Goal: Task Accomplishment & Management: Use online tool/utility

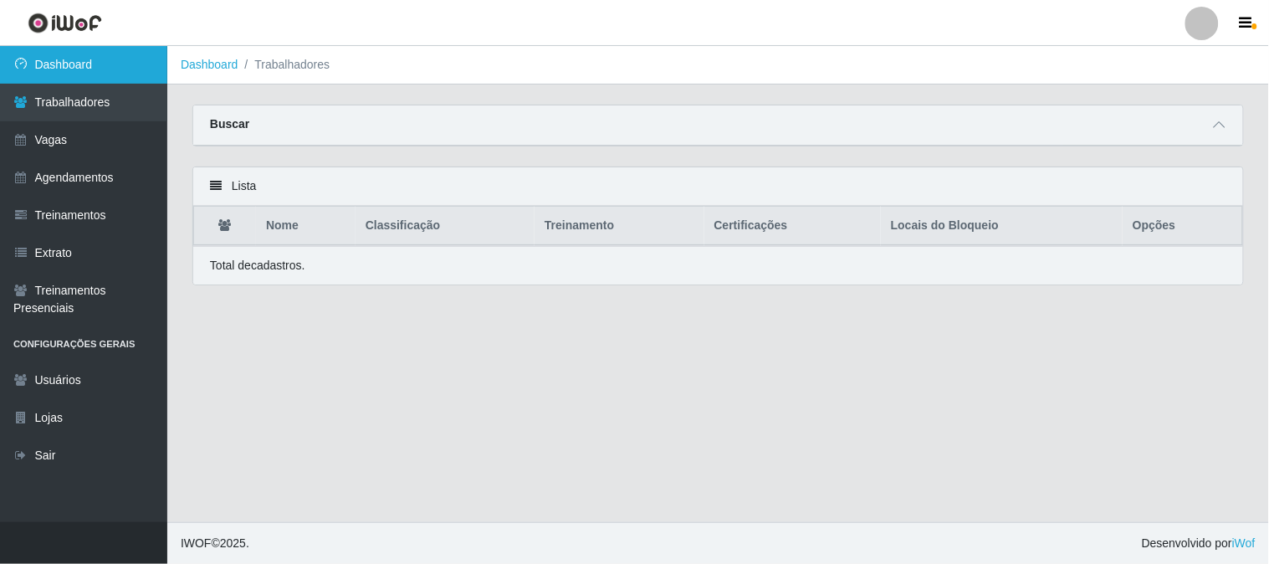
click at [92, 69] on link "Dashboard" at bounding box center [83, 65] width 167 height 38
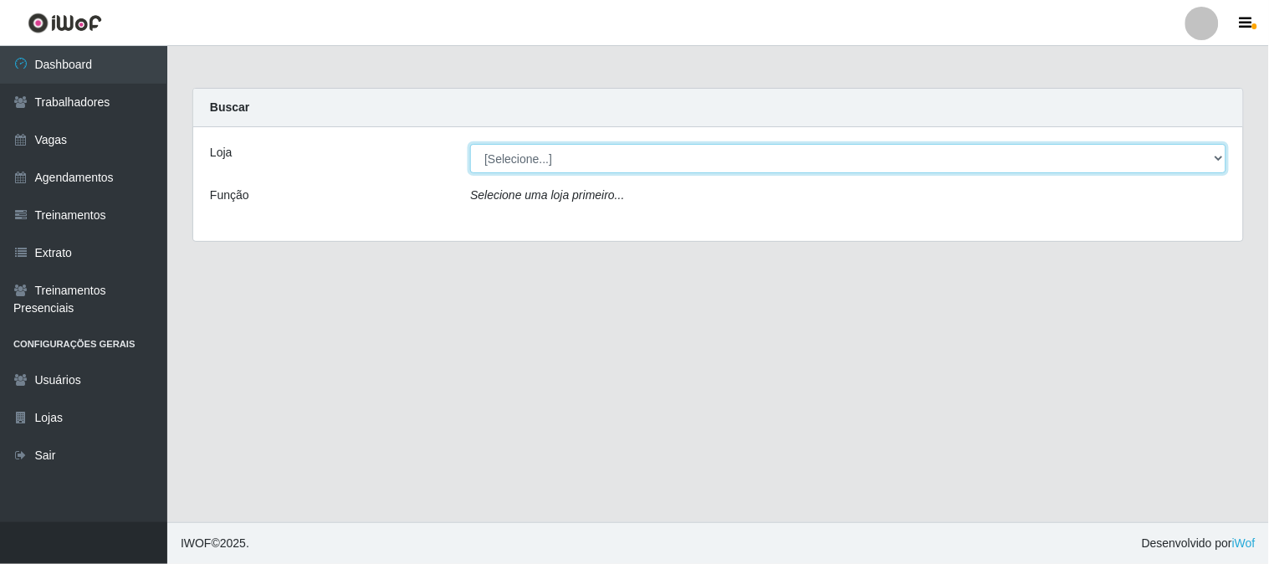
drag, startPoint x: 515, startPoint y: 153, endPoint x: 529, endPoint y: 170, distance: 22.0
click at [516, 153] on select "[Selecione...] Sapore D'italia" at bounding box center [848, 158] width 756 height 29
select select "266"
click at [470, 144] on select "[Selecione...] Sapore D'italia" at bounding box center [848, 158] width 756 height 29
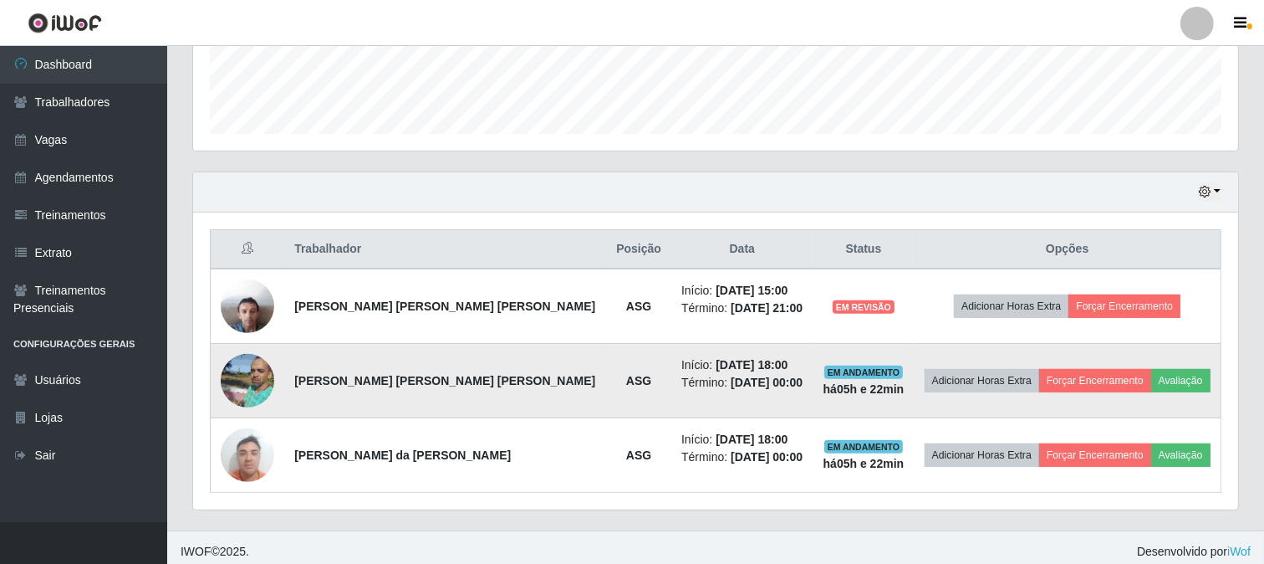
scroll to position [473, 0]
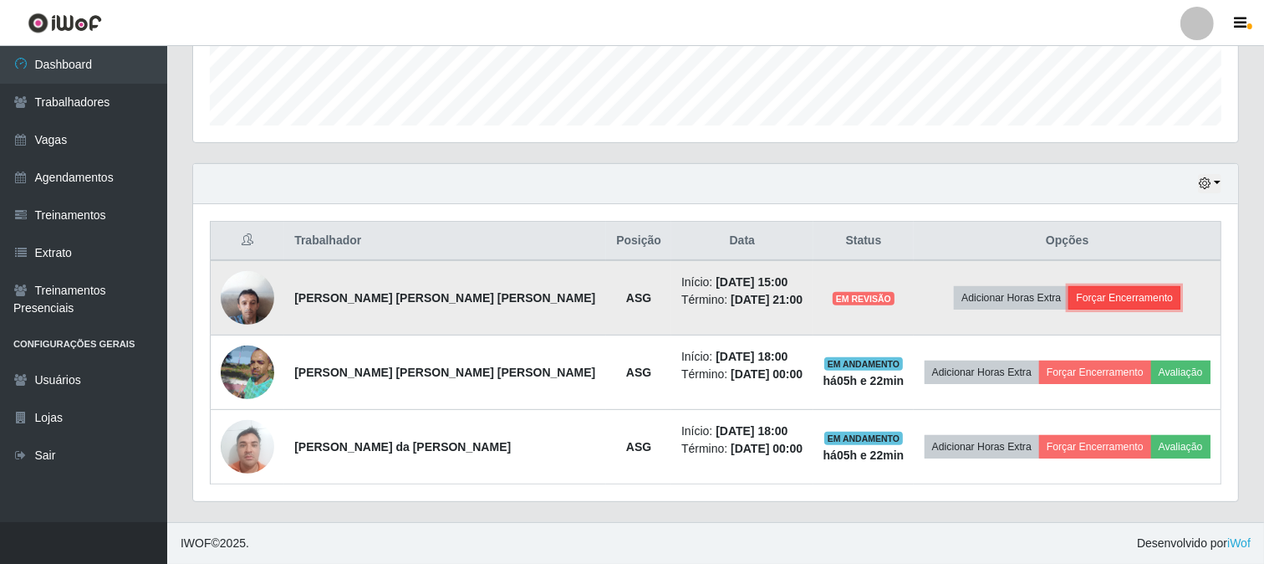
click at [1097, 299] on button "Forçar Encerramento" at bounding box center [1125, 297] width 112 height 23
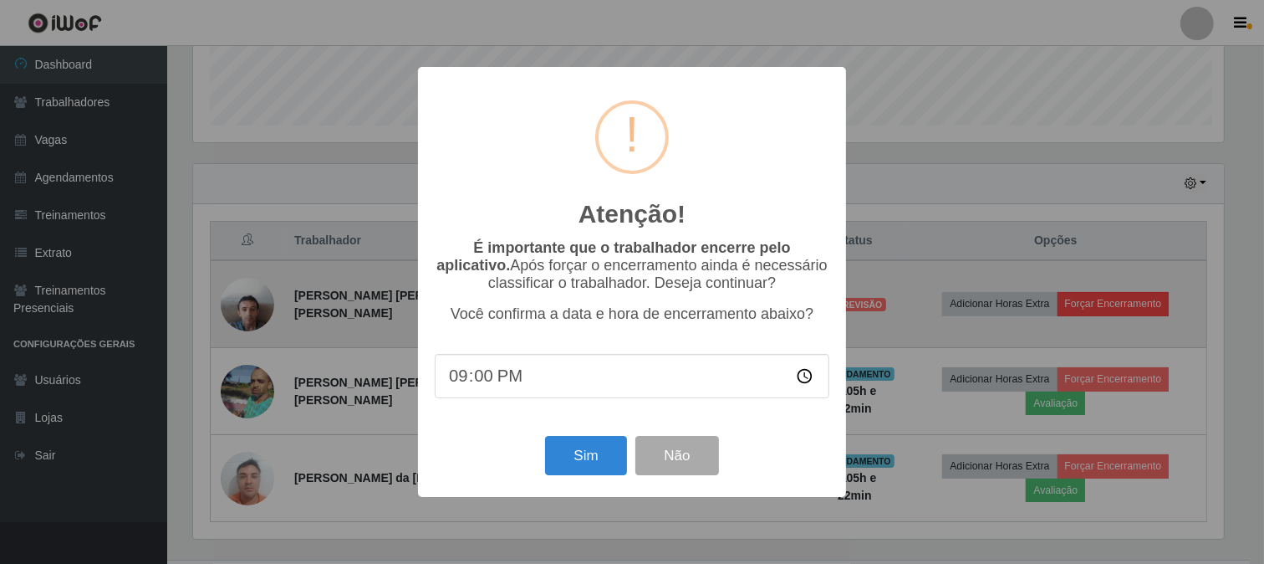
scroll to position [346, 1034]
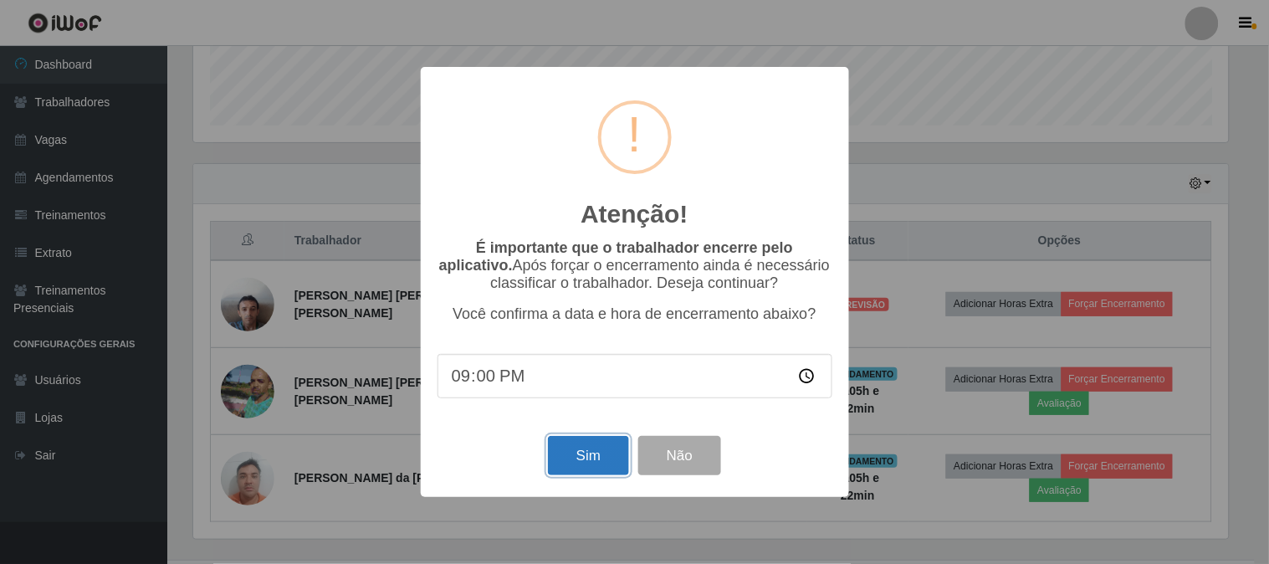
click at [588, 463] on button "Sim" at bounding box center [588, 455] width 81 height 39
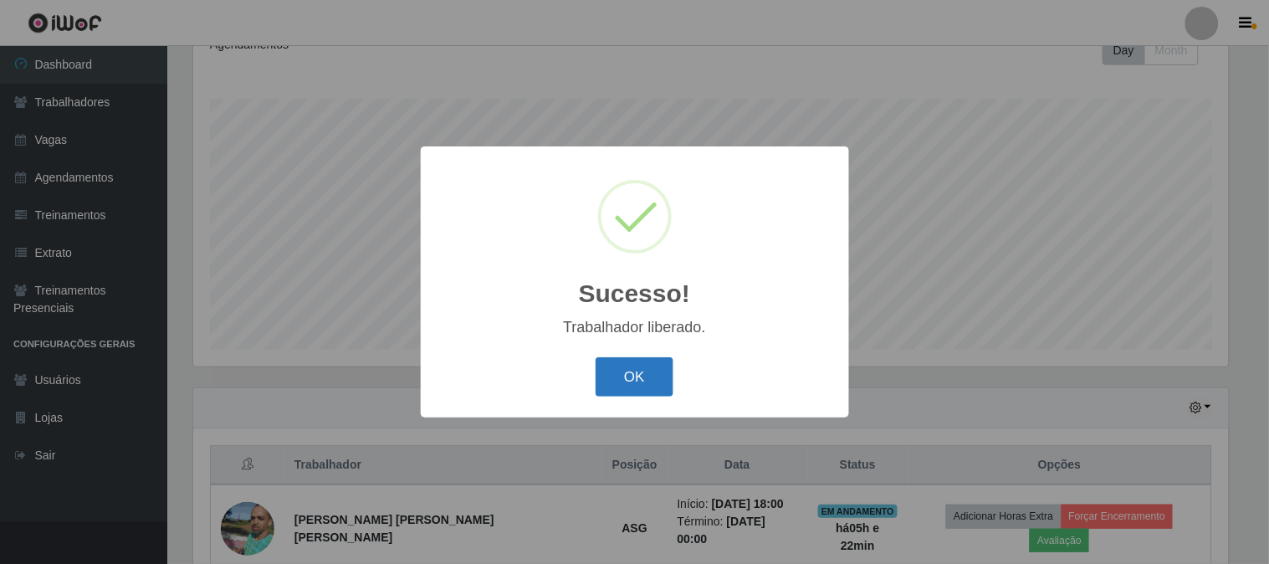
click at [629, 366] on button "OK" at bounding box center [634, 376] width 78 height 39
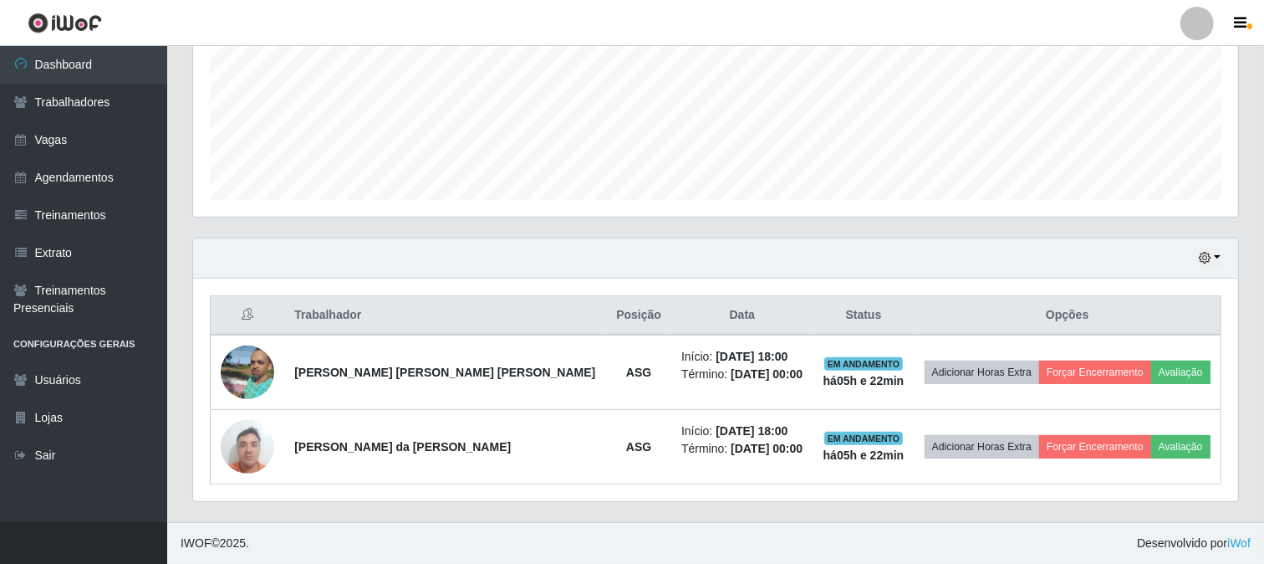
scroll to position [305, 0]
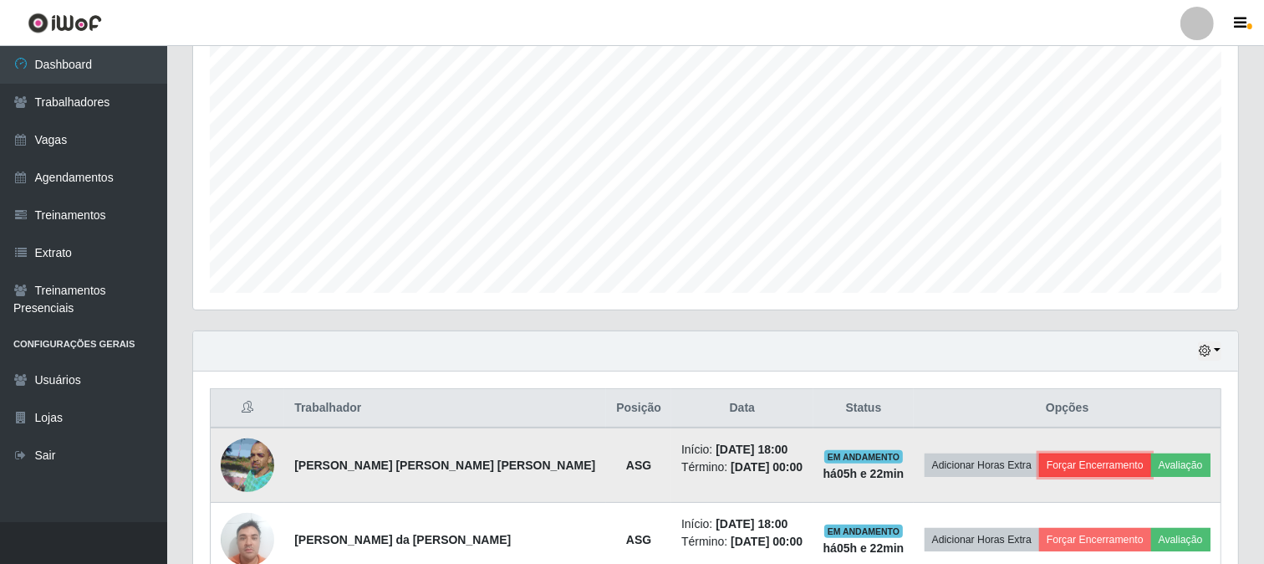
click at [1094, 466] on button "Forçar Encerramento" at bounding box center [1096, 464] width 112 height 23
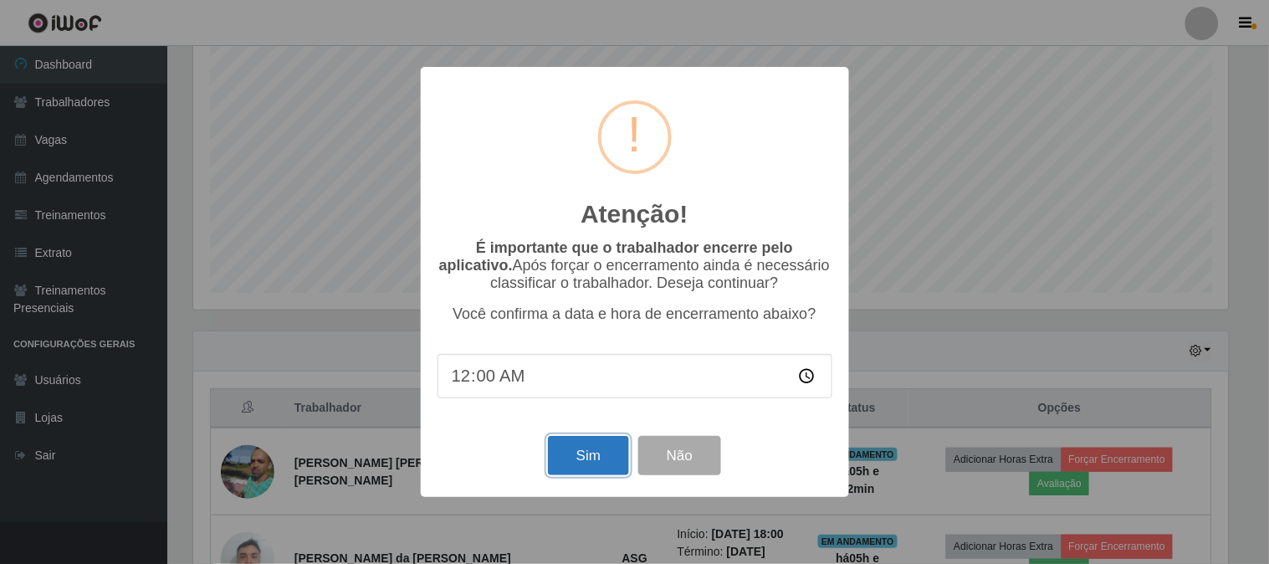
click at [609, 456] on button "Sim" at bounding box center [588, 455] width 81 height 39
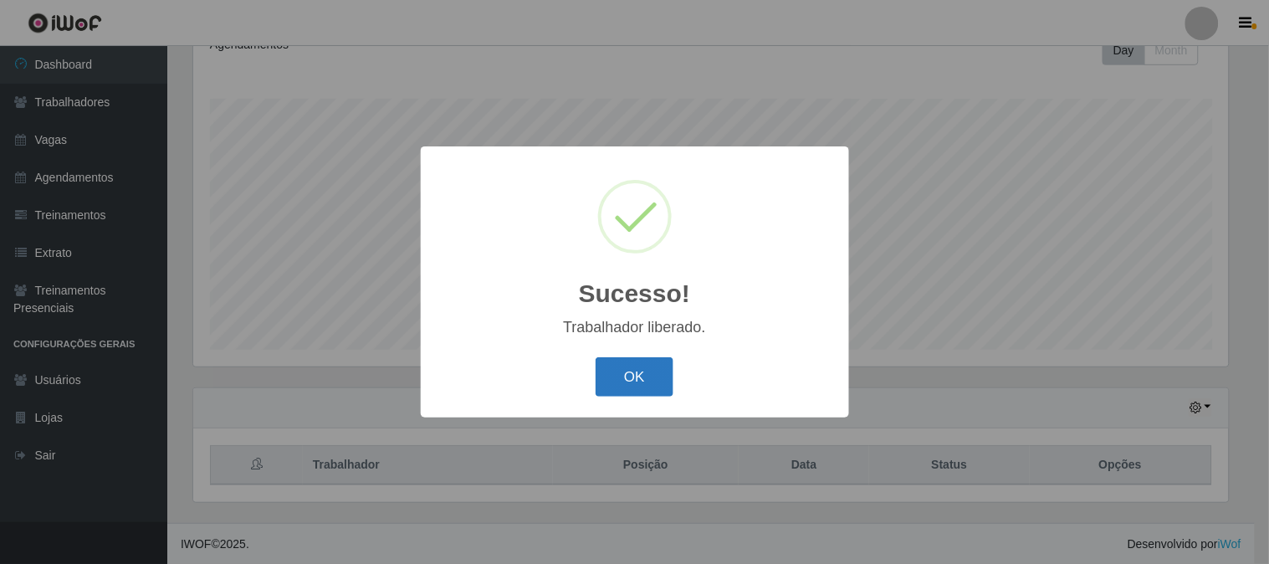
click at [626, 372] on button "OK" at bounding box center [634, 376] width 78 height 39
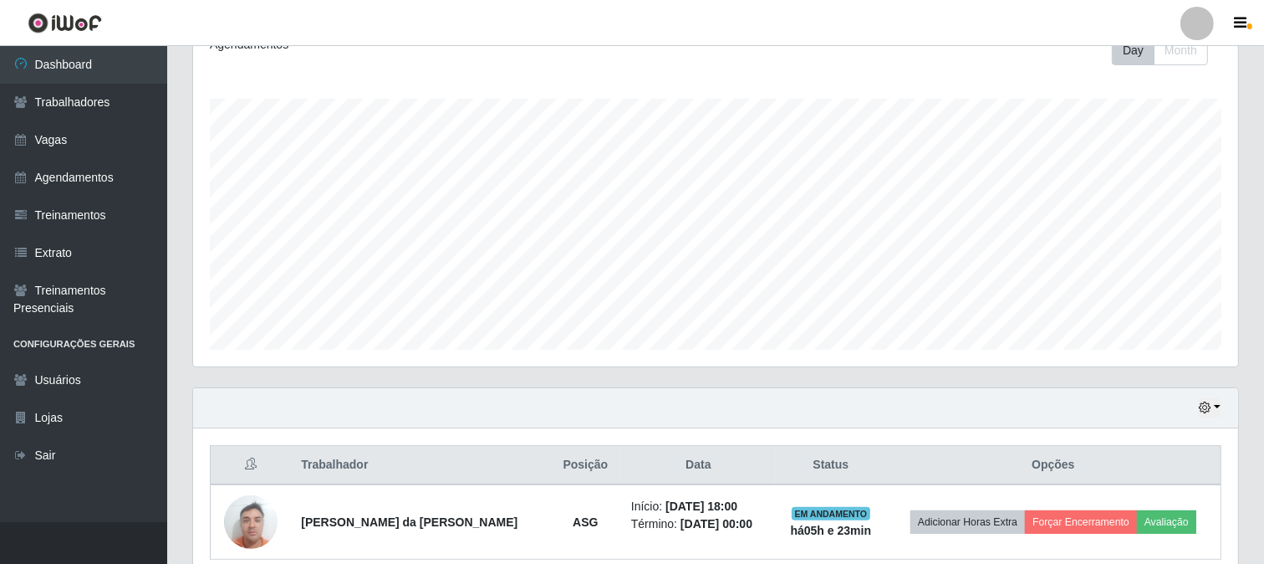
scroll to position [323, 0]
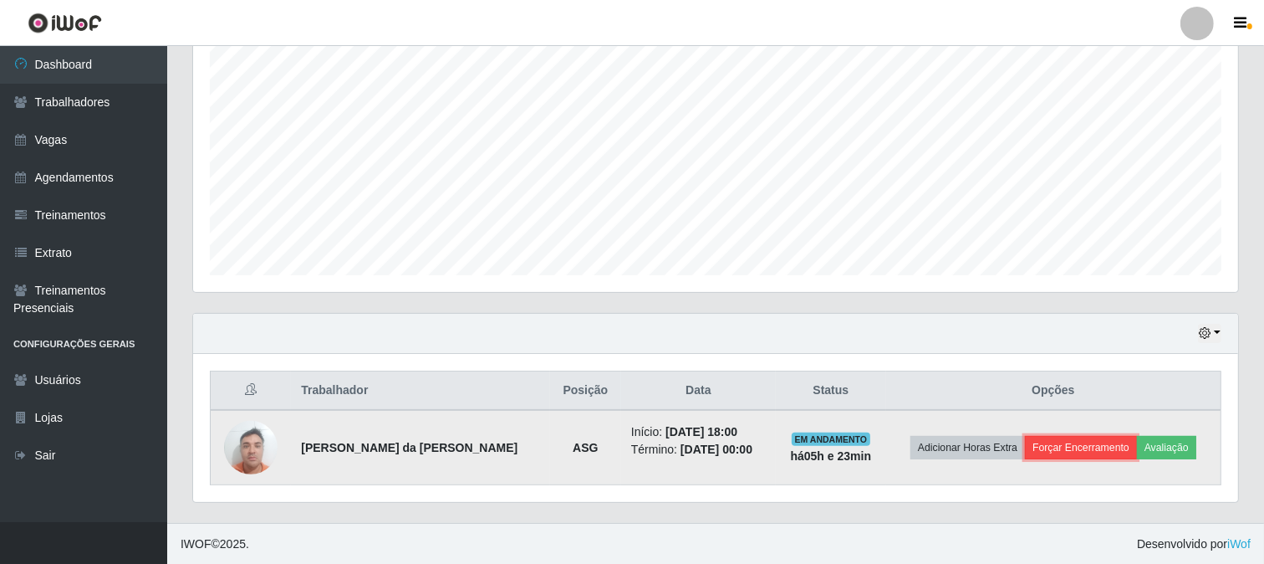
click at [1080, 447] on button "Forçar Encerramento" at bounding box center [1081, 447] width 112 height 23
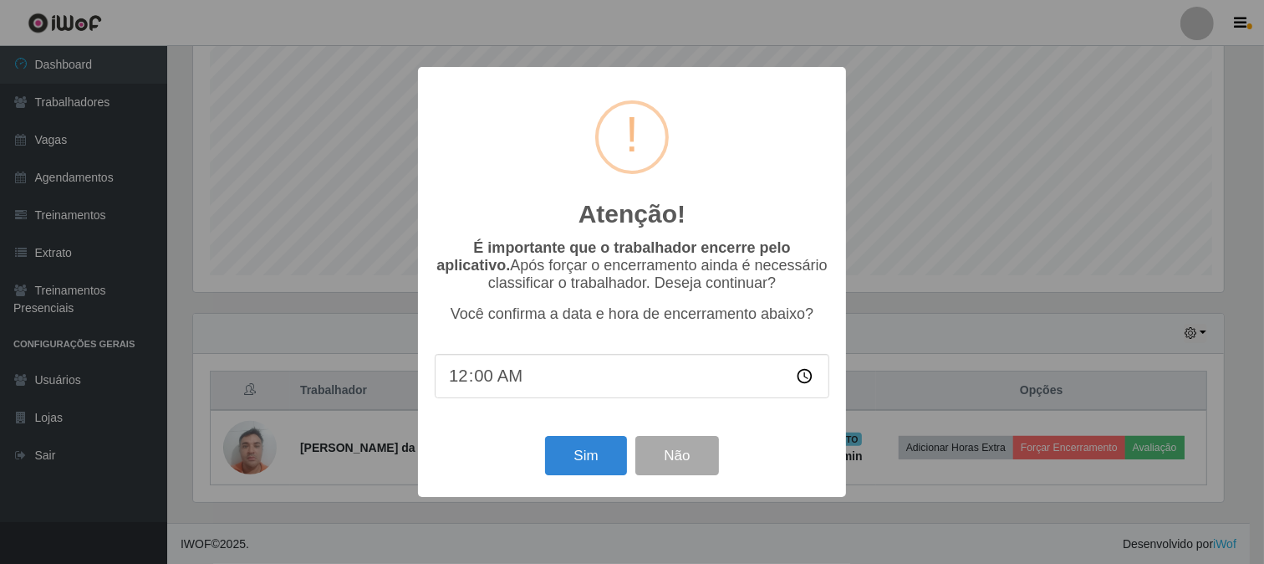
scroll to position [346, 1034]
click at [579, 456] on button "Sim" at bounding box center [588, 455] width 81 height 39
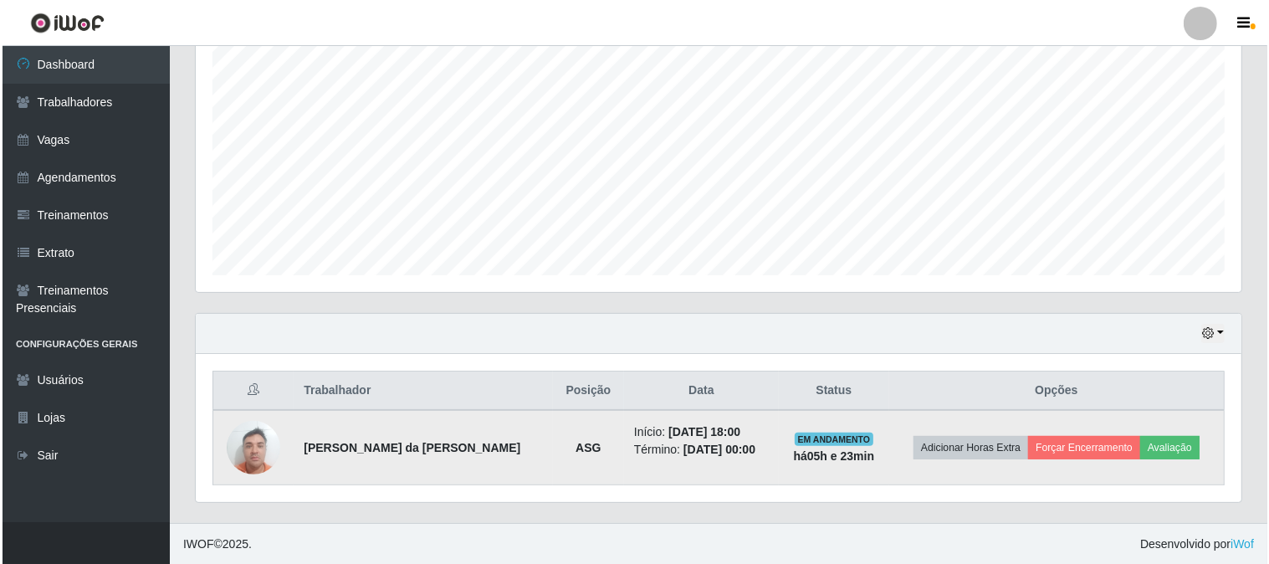
scroll to position [0, 0]
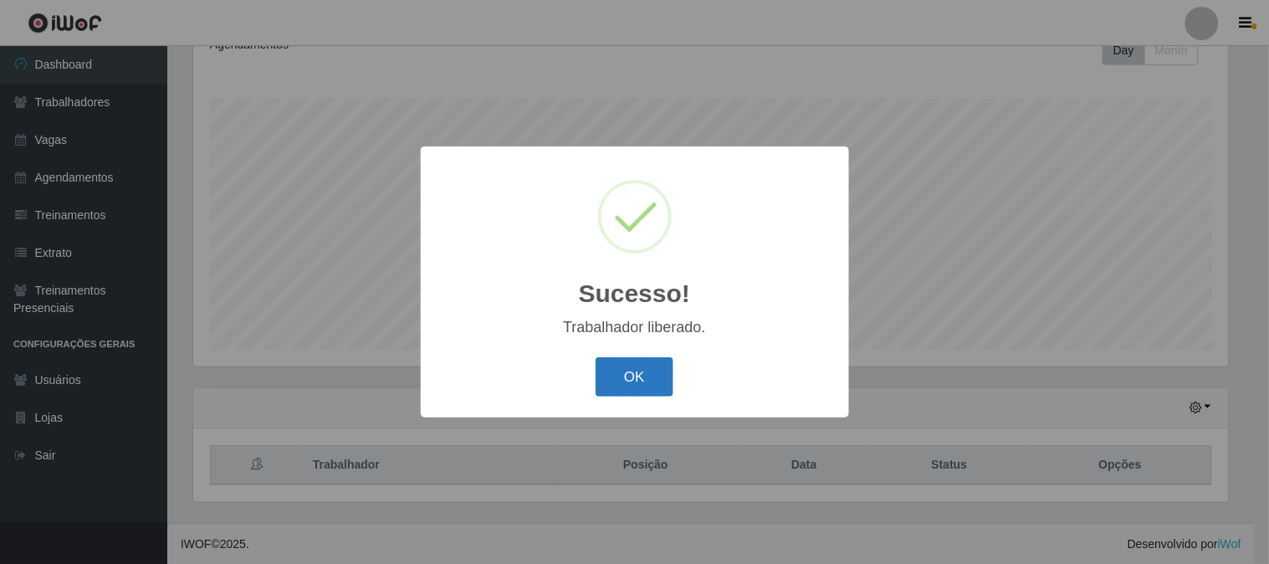
click at [625, 376] on button "OK" at bounding box center [634, 376] width 78 height 39
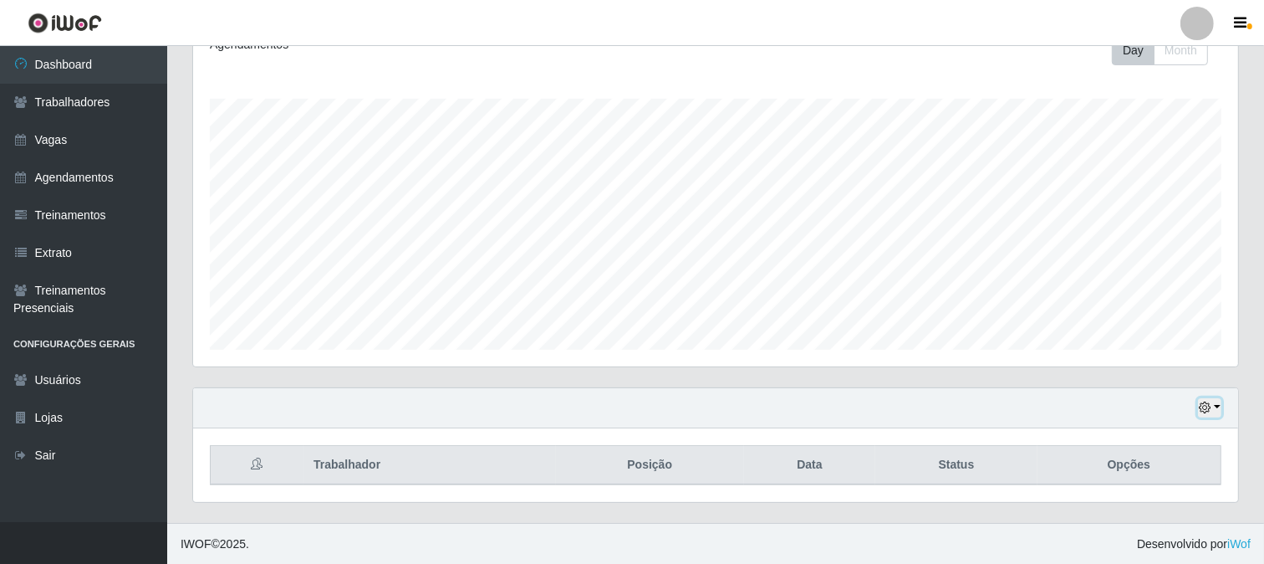
click at [1203, 407] on icon "button" at bounding box center [1205, 407] width 12 height 12
click at [1129, 262] on button "1 dia" at bounding box center [1154, 274] width 132 height 35
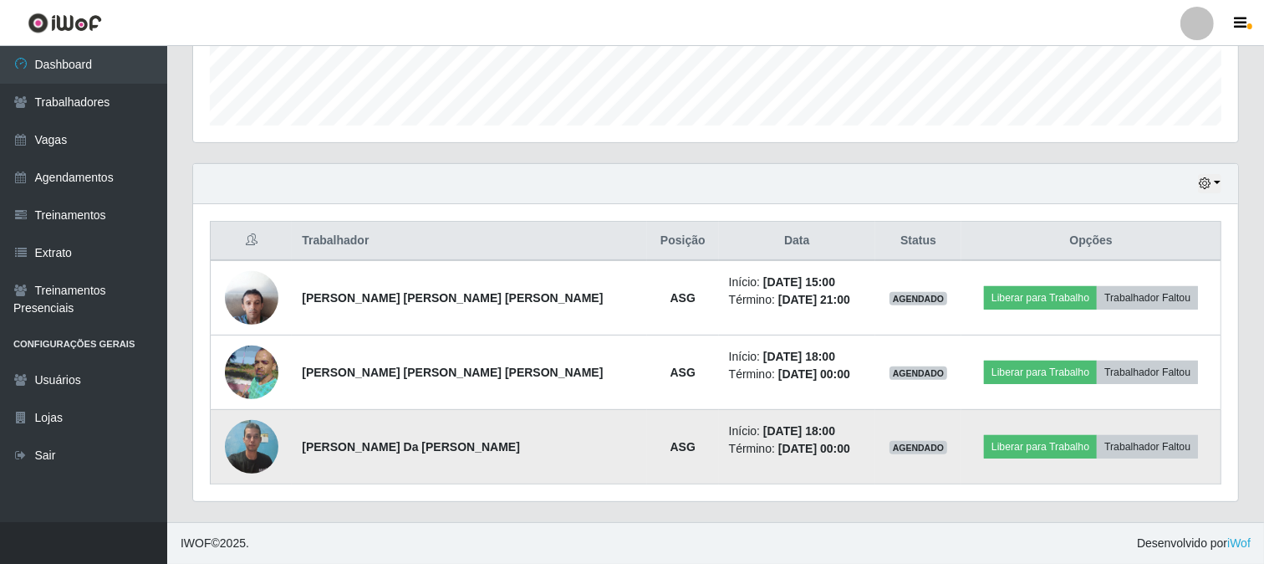
click at [269, 449] on img at bounding box center [252, 446] width 54 height 71
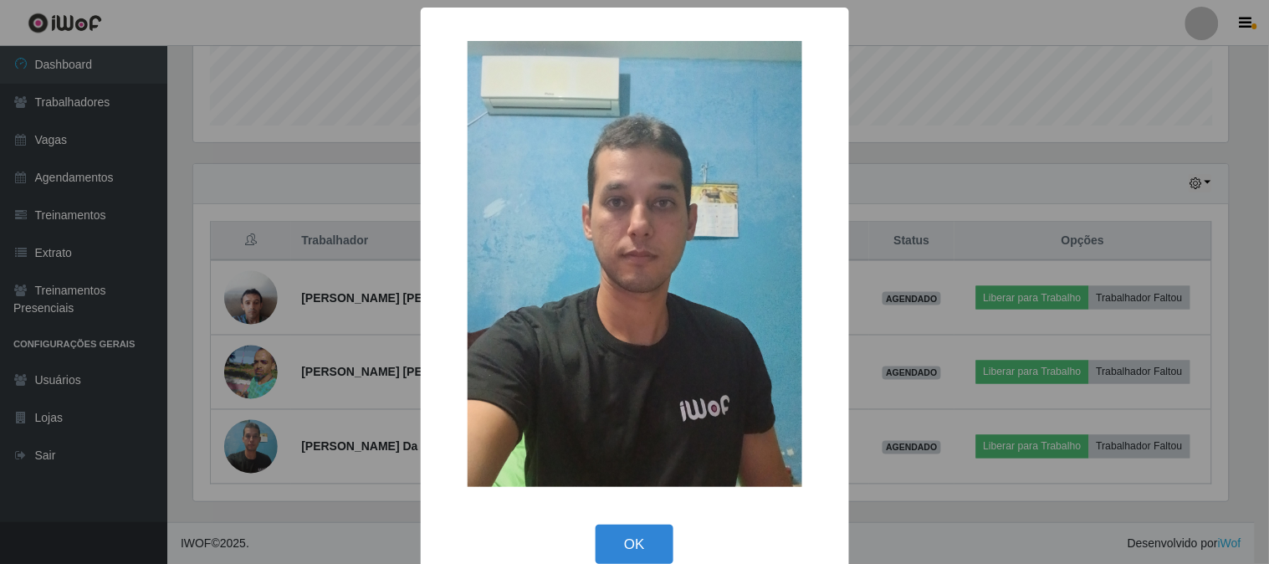
click at [949, 147] on div "× OK Cancel" at bounding box center [634, 282] width 1269 height 564
